Goal: Find specific page/section: Find specific page/section

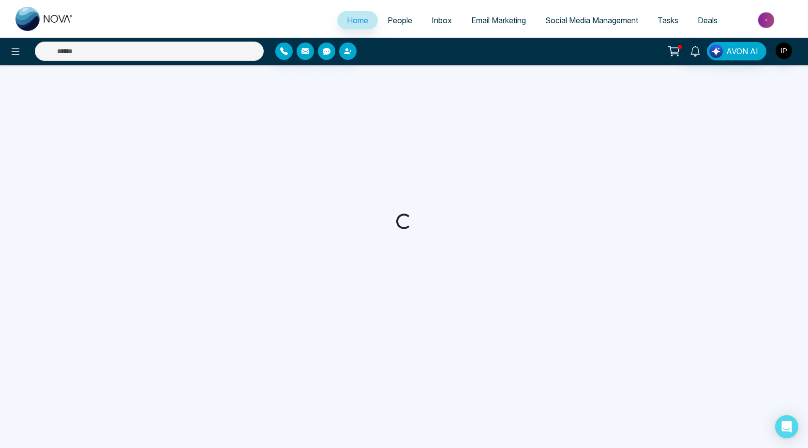
select select "*"
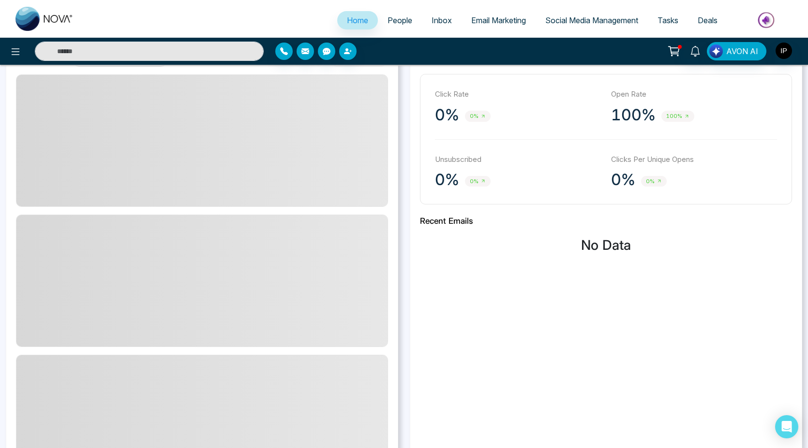
scroll to position [48, 0]
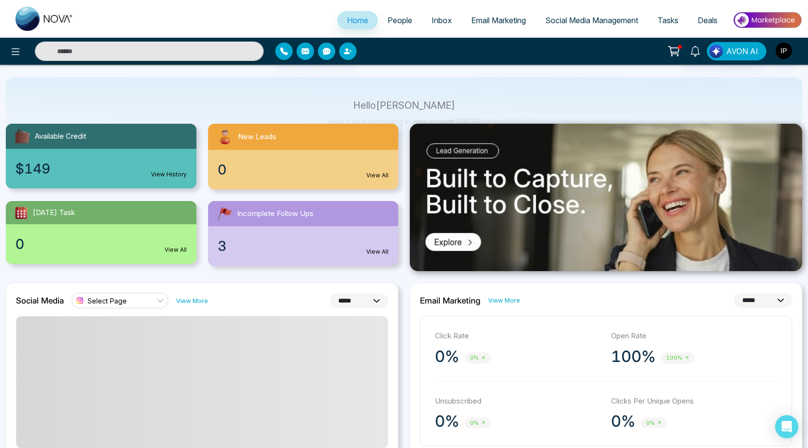
click at [486, 15] on span "Email Marketing" at bounding box center [498, 20] width 55 height 10
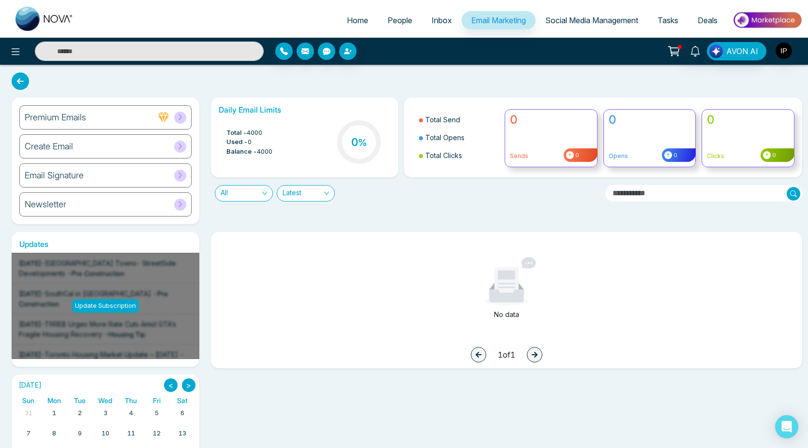
click at [577, 28] on link "Social Media Management" at bounding box center [591, 20] width 112 height 18
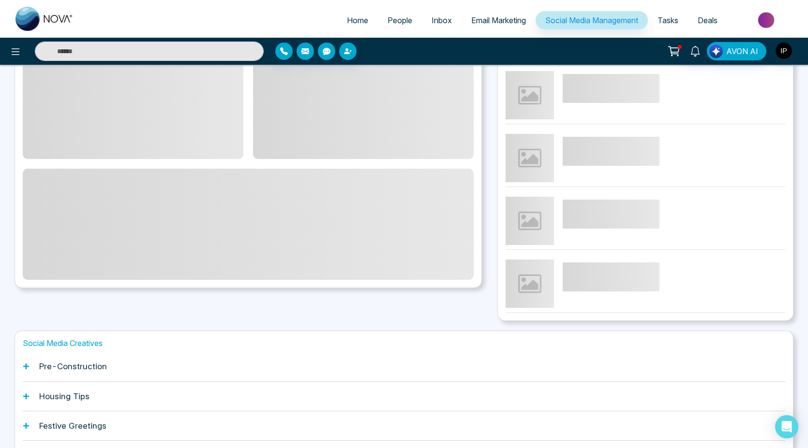
scroll to position [177, 0]
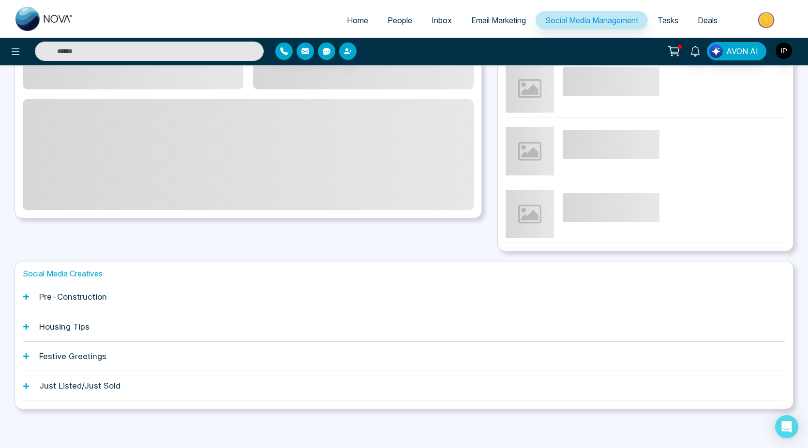
click at [73, 297] on h1 "Pre-Construction" at bounding box center [73, 297] width 68 height 10
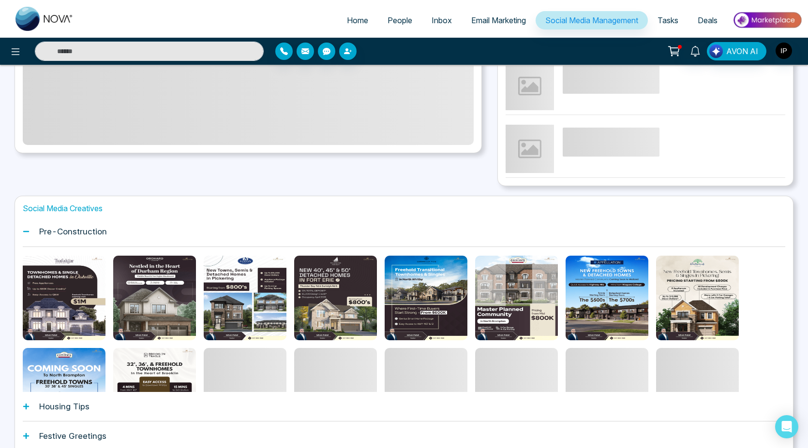
scroll to position [0, 0]
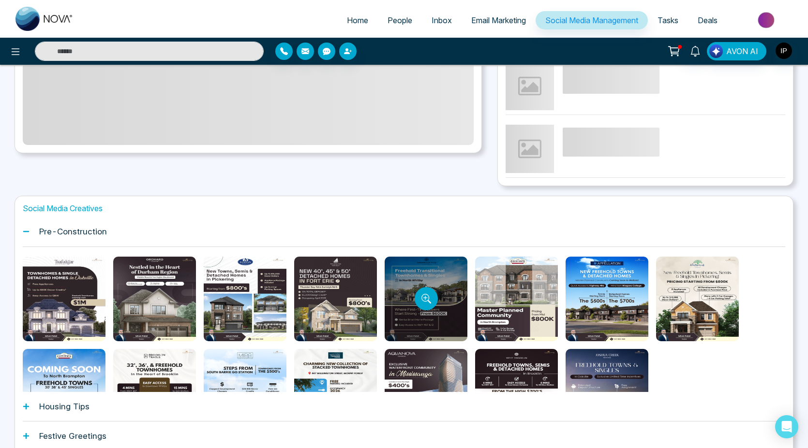
click at [438, 303] on div at bounding box center [426, 299] width 83 height 85
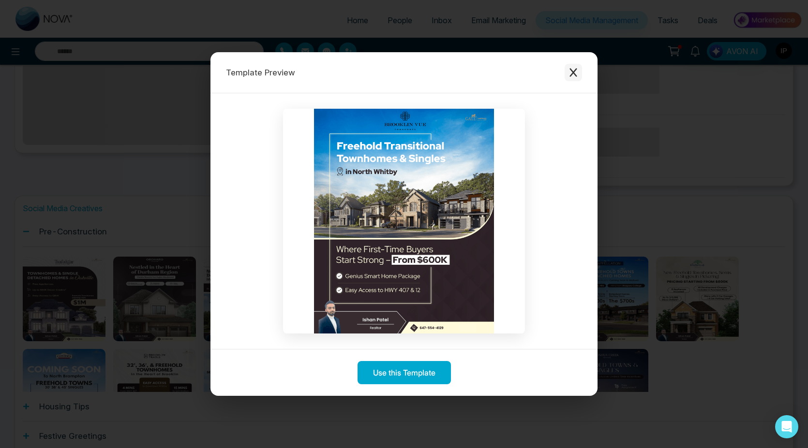
click at [574, 74] on icon "Close modal" at bounding box center [572, 72] width 7 height 9
